Goal: Use online tool/utility: Utilize a website feature to perform a specific function

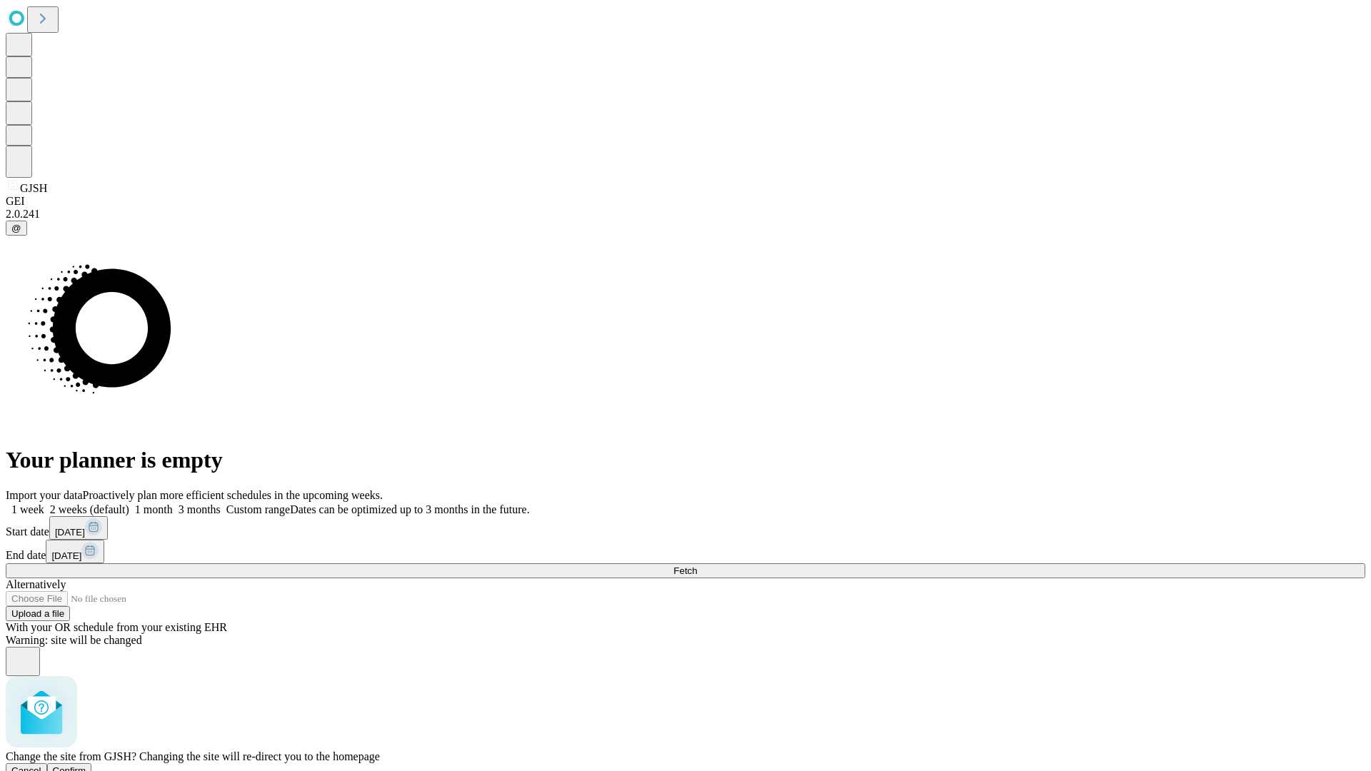
click at [86, 765] on span "Confirm" at bounding box center [70, 770] width 34 height 11
click at [129, 503] on label "2 weeks (default)" at bounding box center [86, 509] width 85 height 12
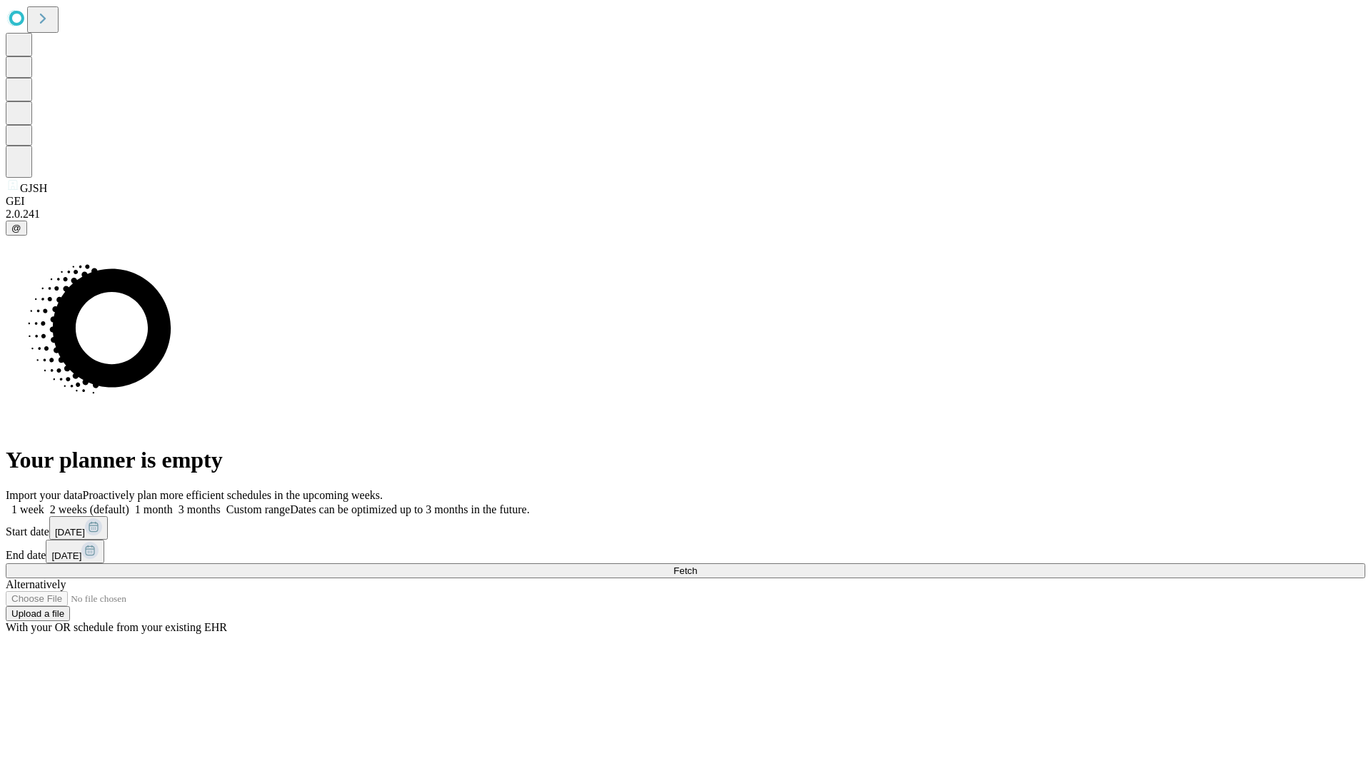
click at [697, 565] on span "Fetch" at bounding box center [685, 570] width 24 height 11
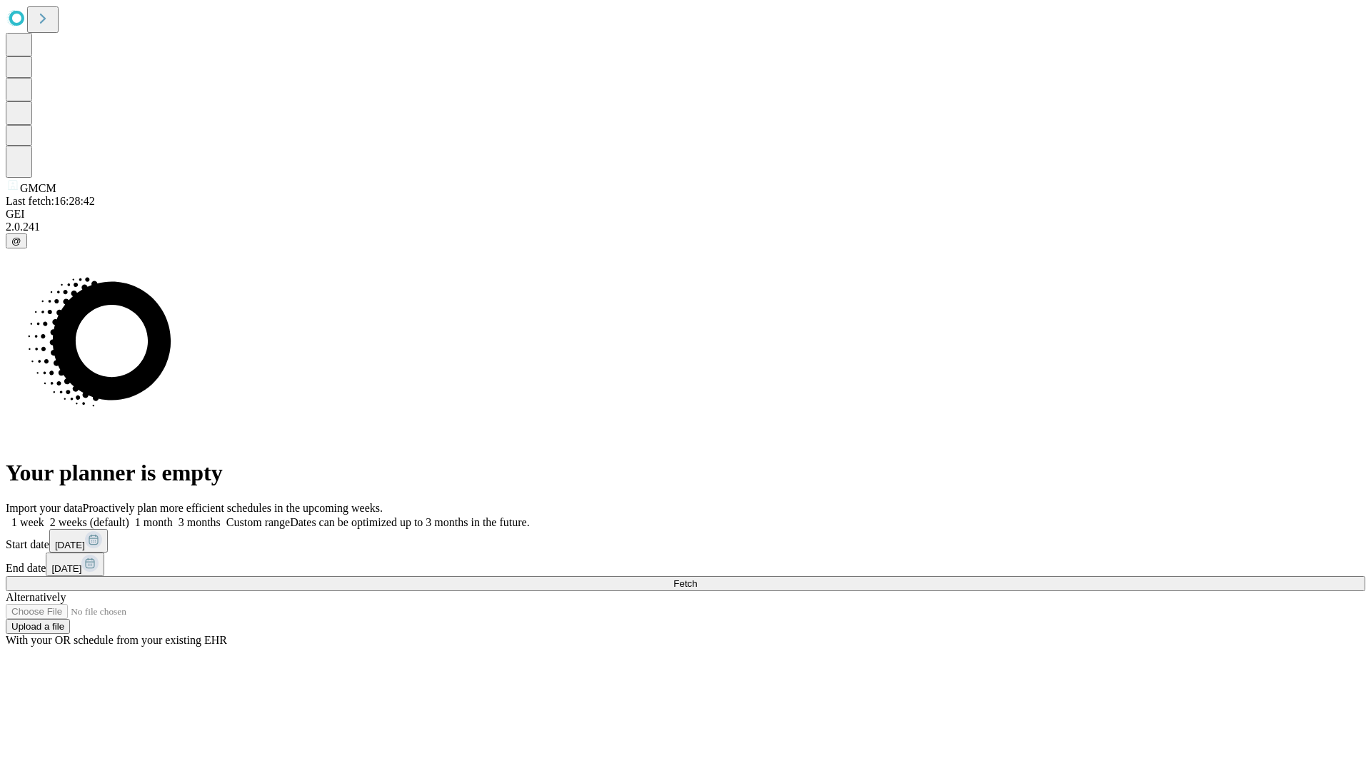
click at [129, 516] on label "2 weeks (default)" at bounding box center [86, 522] width 85 height 12
click at [697, 578] on span "Fetch" at bounding box center [685, 583] width 24 height 11
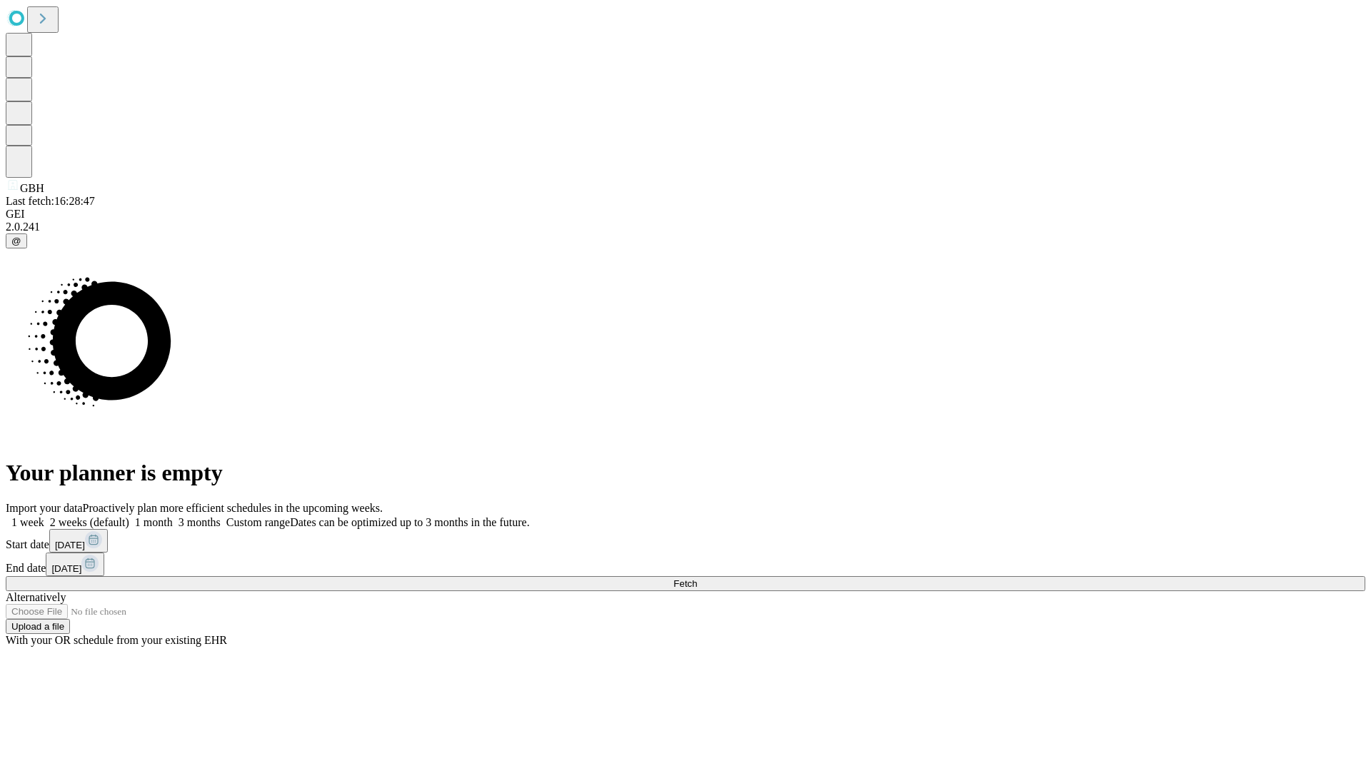
click at [129, 516] on label "2 weeks (default)" at bounding box center [86, 522] width 85 height 12
click at [697, 578] on span "Fetch" at bounding box center [685, 583] width 24 height 11
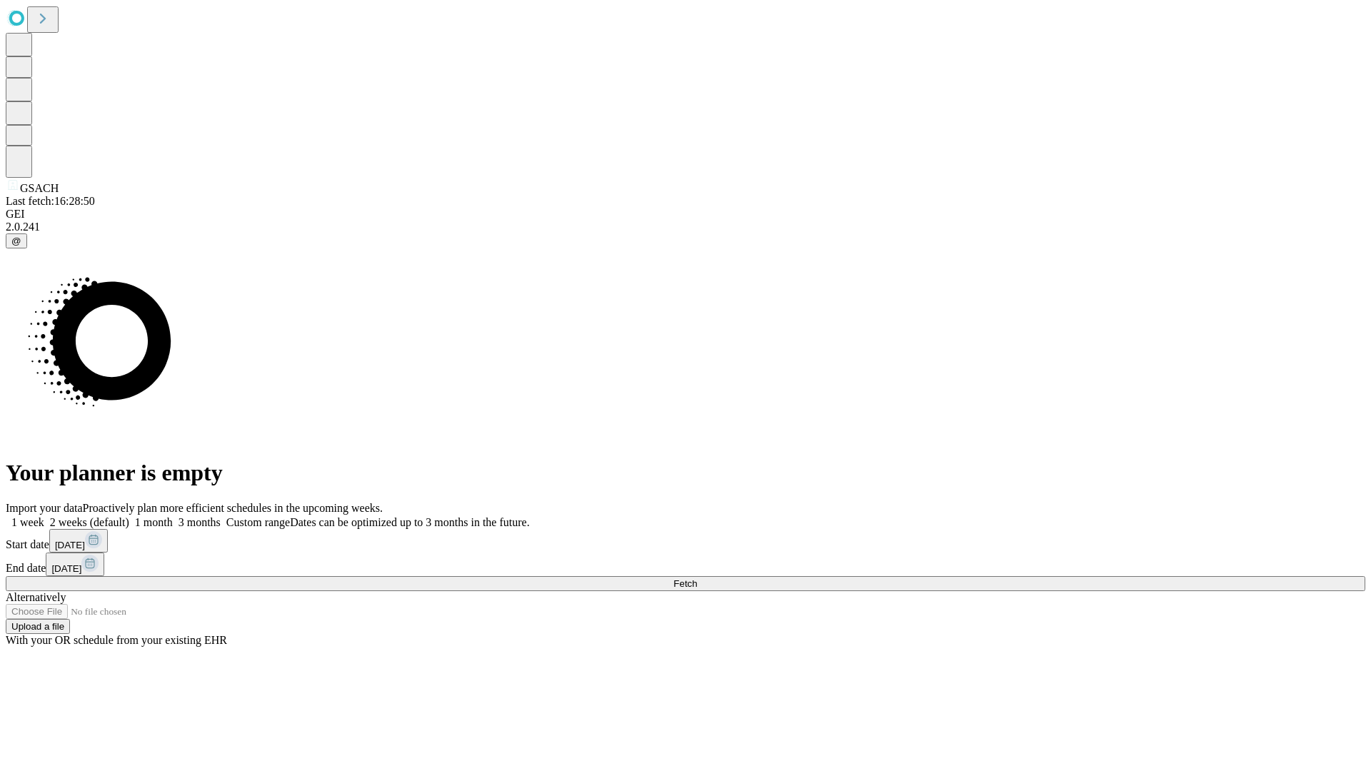
click at [129, 516] on label "2 weeks (default)" at bounding box center [86, 522] width 85 height 12
click at [697, 578] on span "Fetch" at bounding box center [685, 583] width 24 height 11
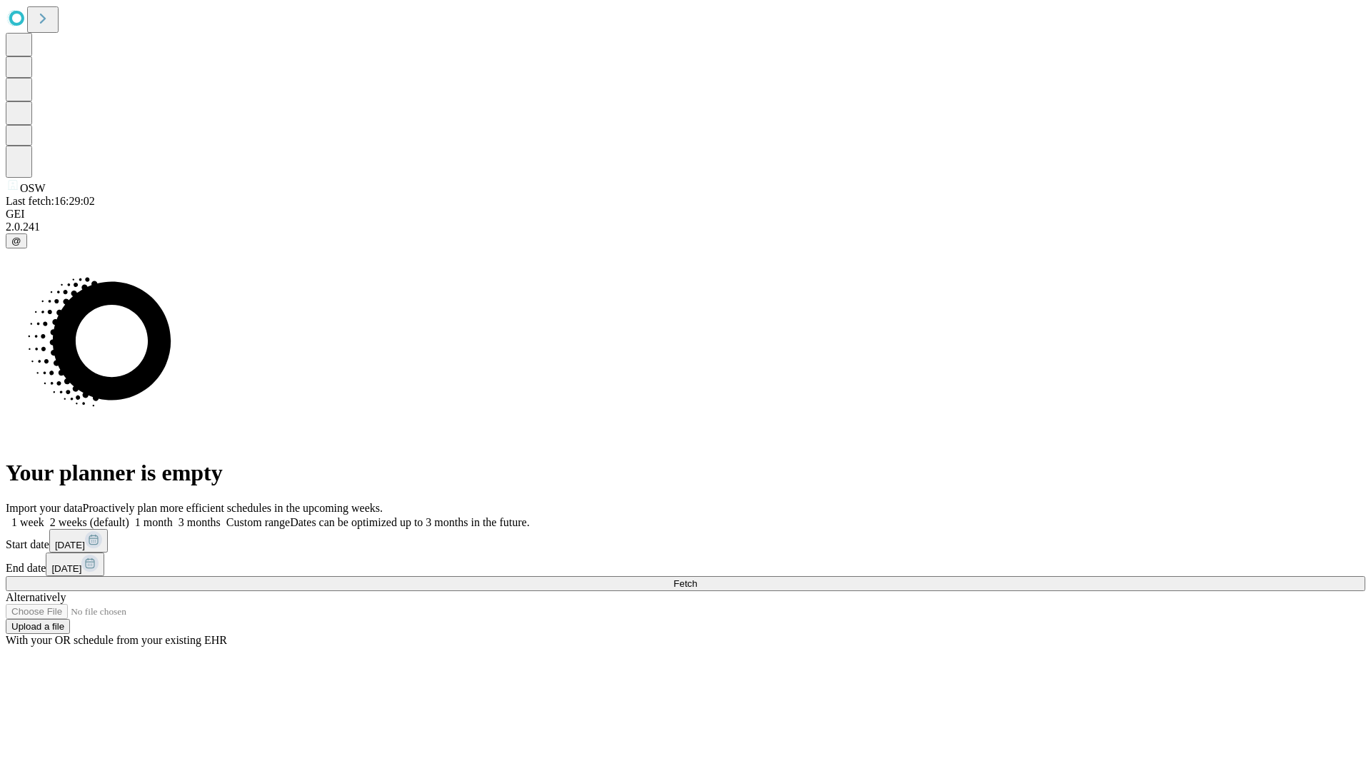
click at [129, 516] on label "2 weeks (default)" at bounding box center [86, 522] width 85 height 12
click at [697, 578] on span "Fetch" at bounding box center [685, 583] width 24 height 11
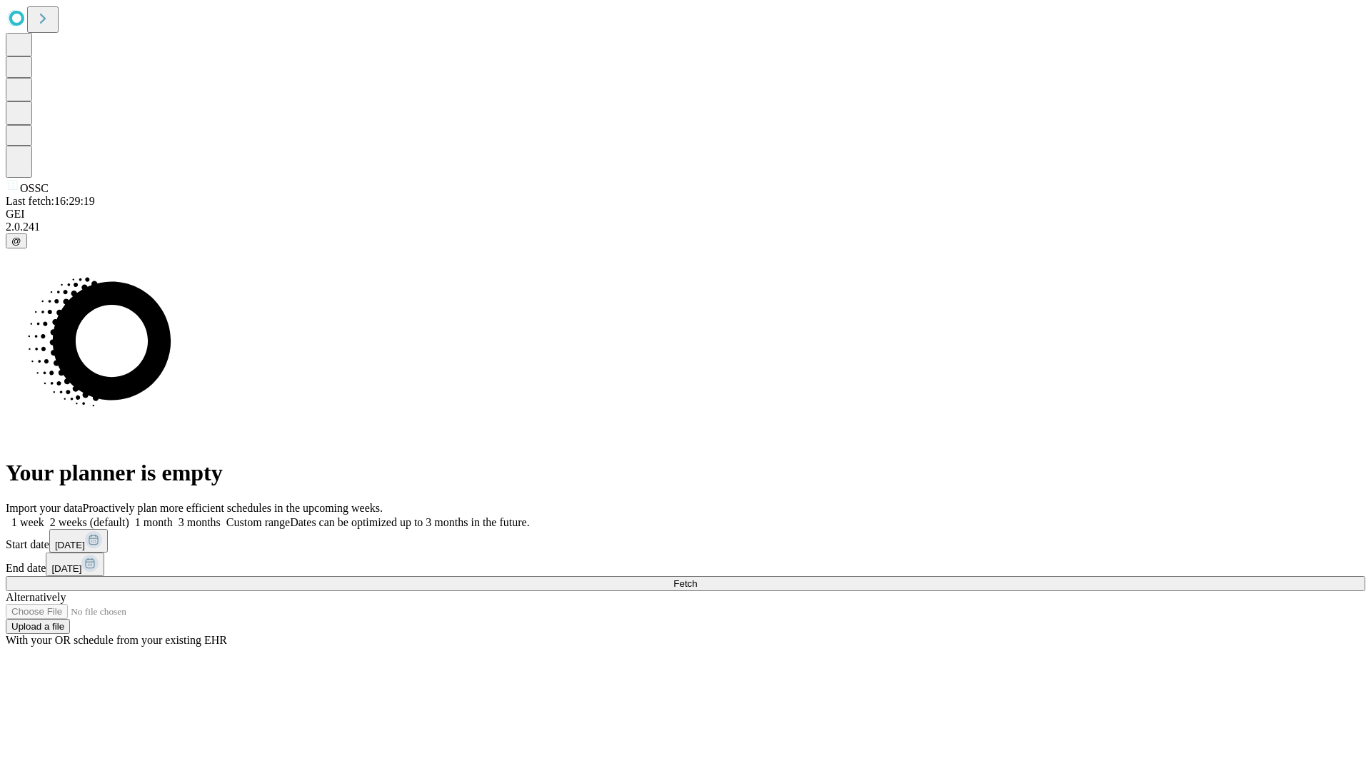
click at [129, 516] on label "2 weeks (default)" at bounding box center [86, 522] width 85 height 12
click at [697, 578] on span "Fetch" at bounding box center [685, 583] width 24 height 11
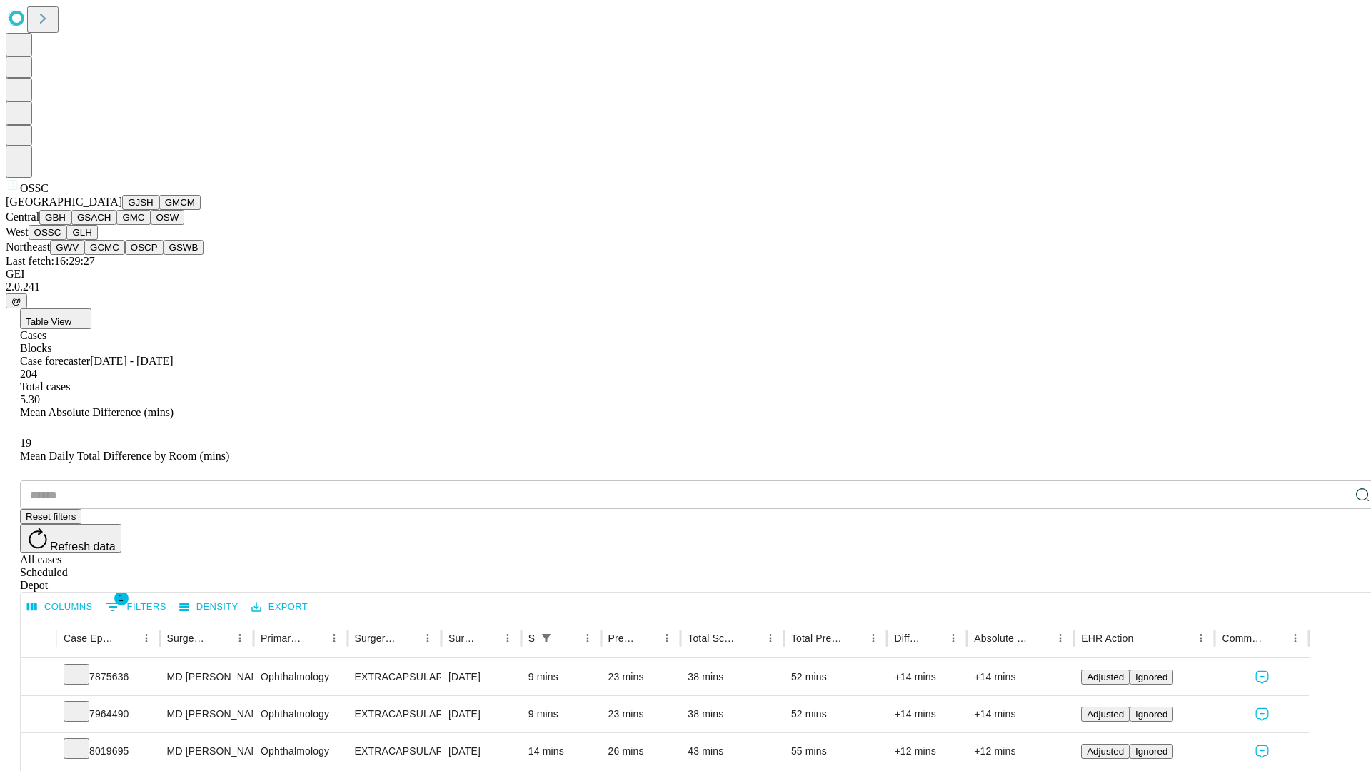
click at [97, 240] on button "GLH" at bounding box center [81, 232] width 31 height 15
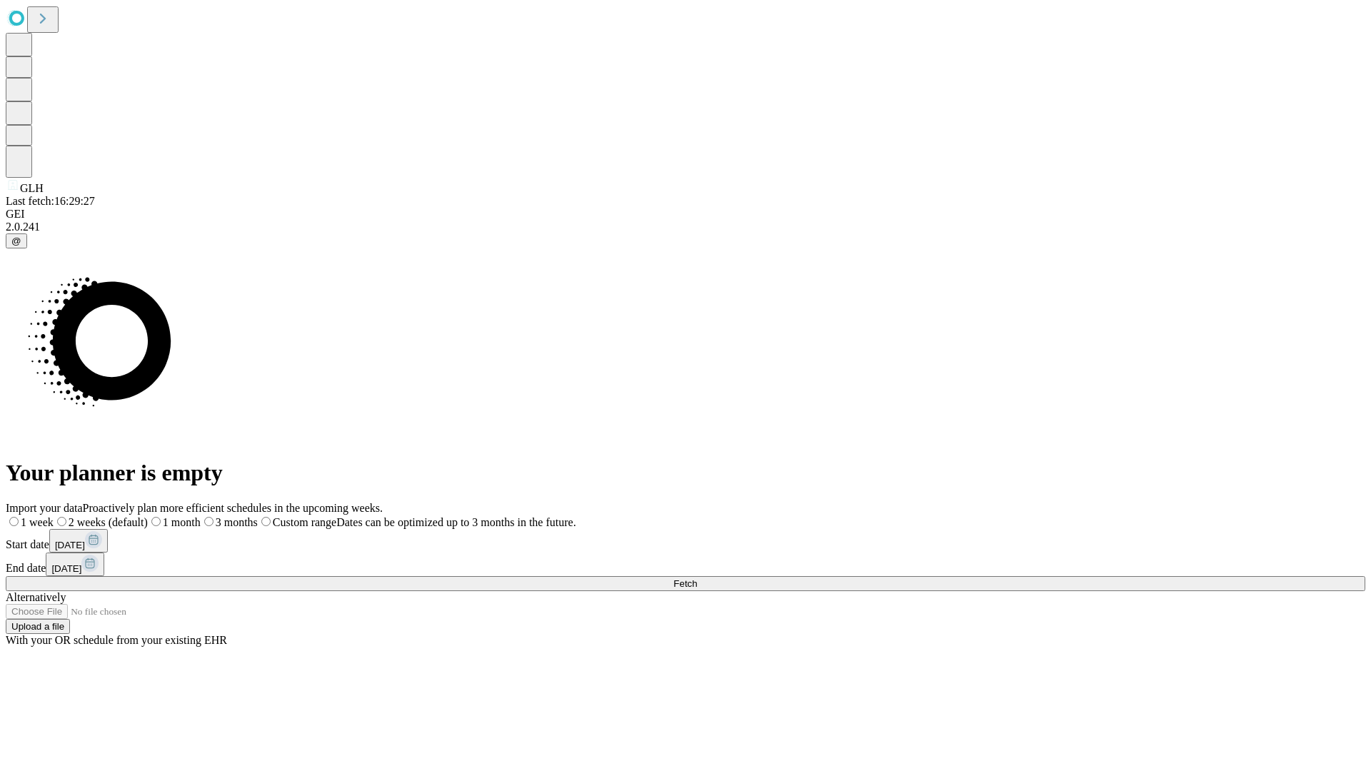
click at [148, 516] on label "2 weeks (default)" at bounding box center [101, 522] width 94 height 12
click at [697, 578] on span "Fetch" at bounding box center [685, 583] width 24 height 11
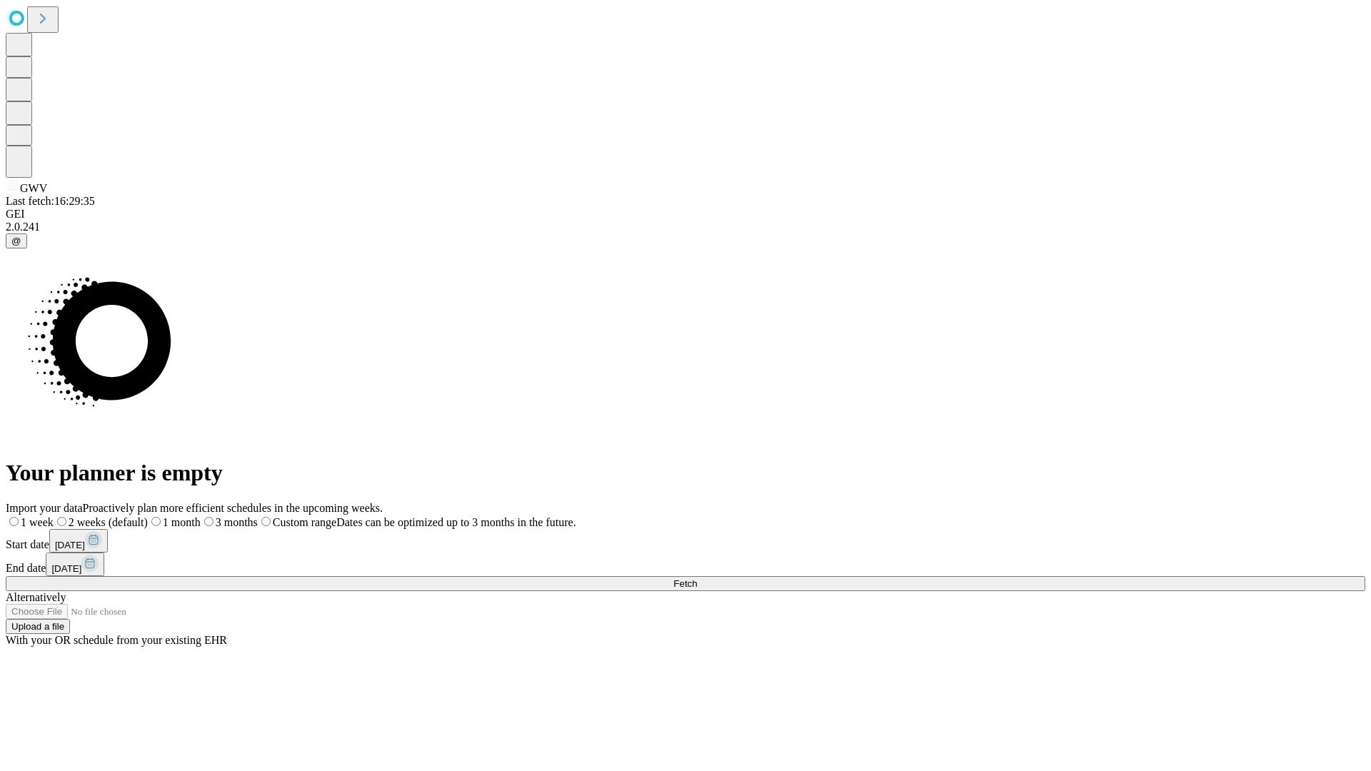
click at [148, 516] on label "2 weeks (default)" at bounding box center [101, 522] width 94 height 12
click at [697, 578] on span "Fetch" at bounding box center [685, 583] width 24 height 11
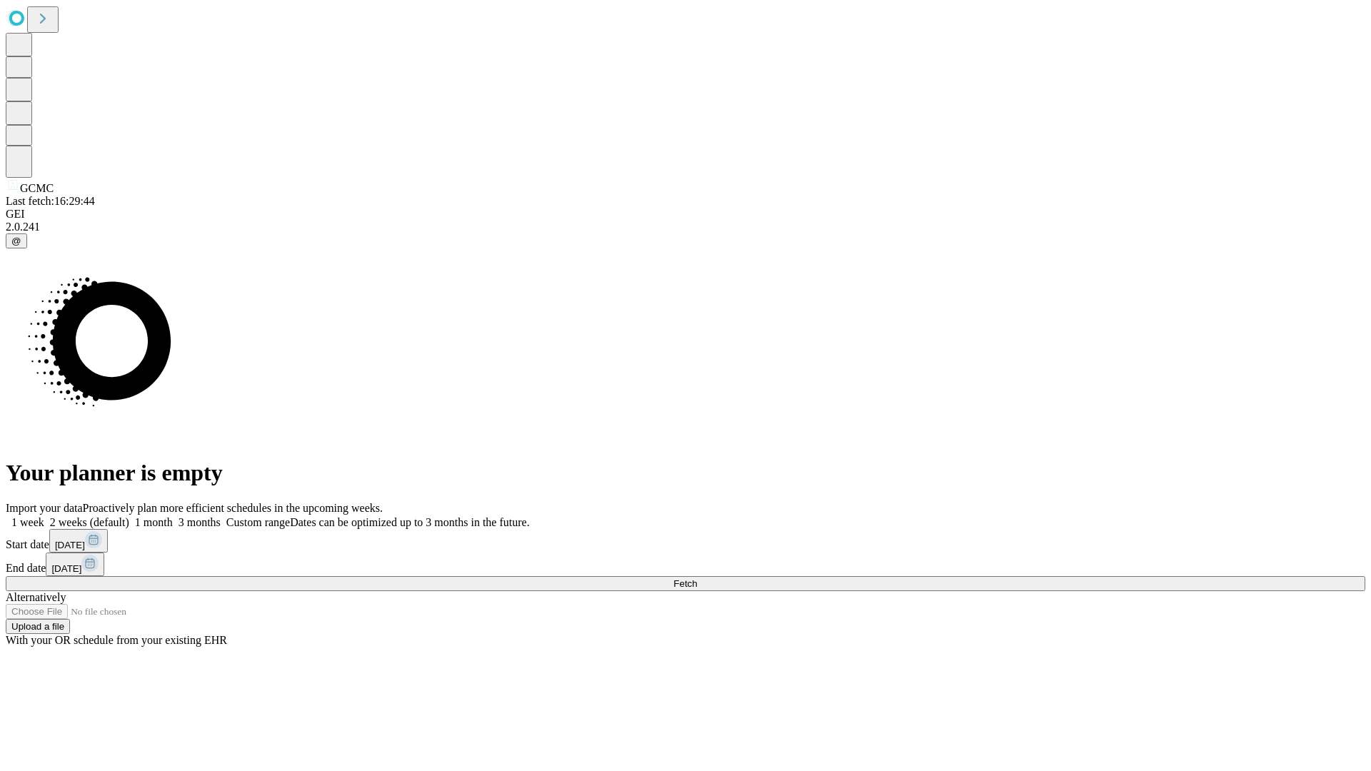
click at [129, 516] on label "2 weeks (default)" at bounding box center [86, 522] width 85 height 12
click at [697, 578] on span "Fetch" at bounding box center [685, 583] width 24 height 11
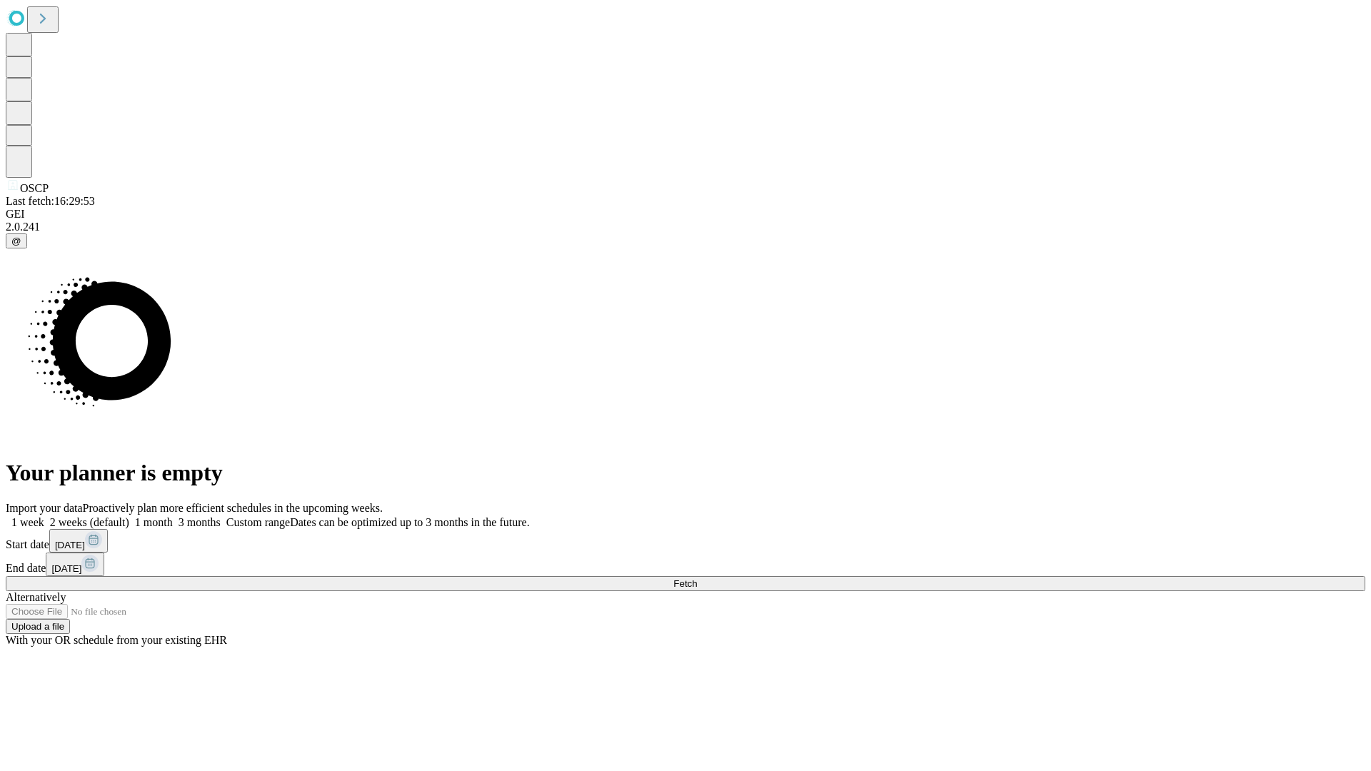
click at [129, 516] on label "2 weeks (default)" at bounding box center [86, 522] width 85 height 12
click at [697, 578] on span "Fetch" at bounding box center [685, 583] width 24 height 11
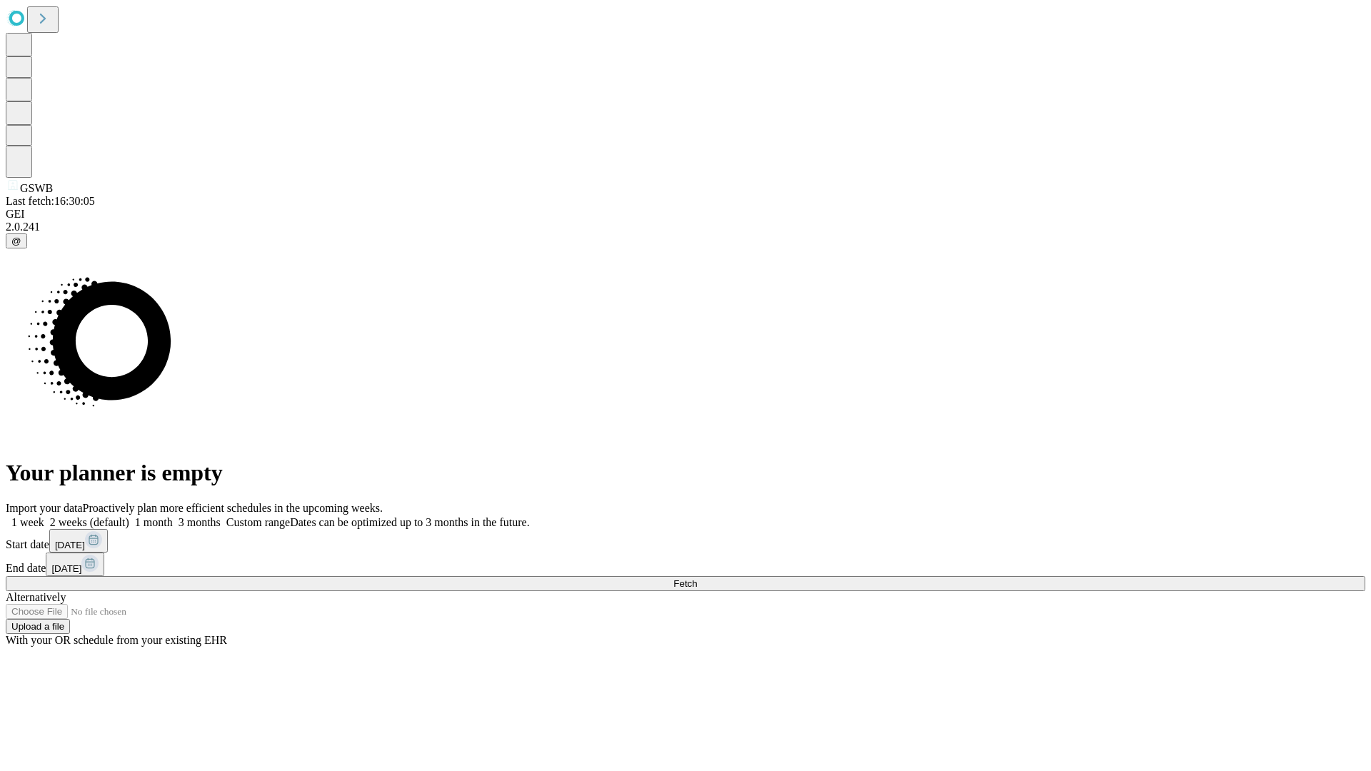
click at [129, 516] on label "2 weeks (default)" at bounding box center [86, 522] width 85 height 12
click at [697, 578] on span "Fetch" at bounding box center [685, 583] width 24 height 11
